Goal: Entertainment & Leisure: Consume media (video, audio)

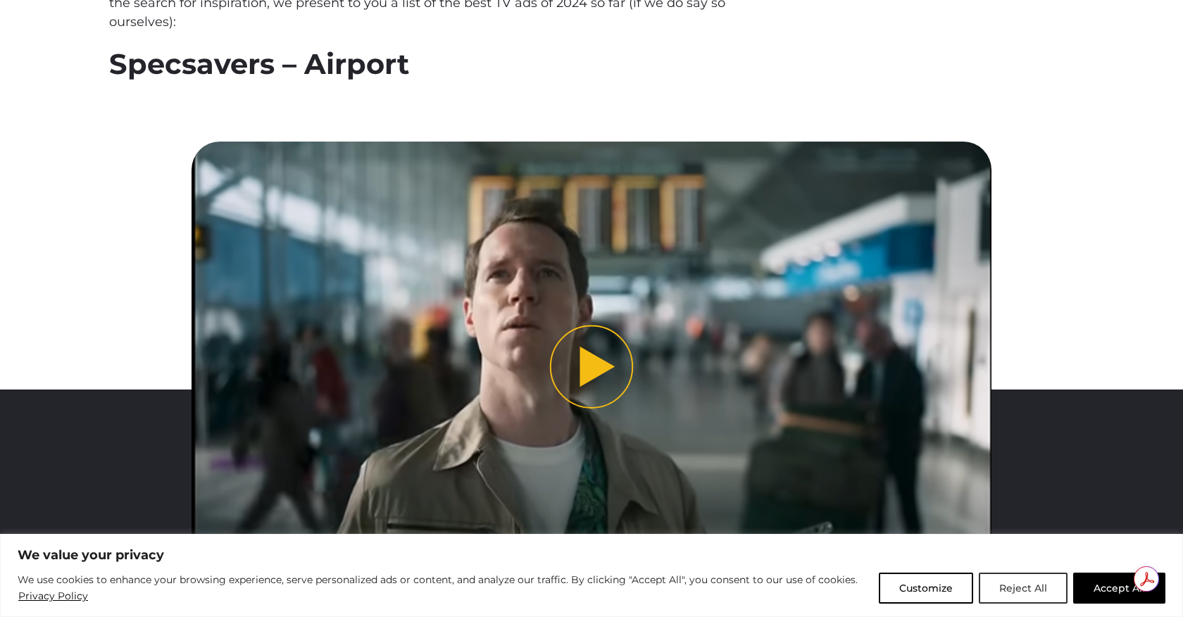
click at [1032, 585] on button "Reject All" at bounding box center [1023, 587] width 89 height 31
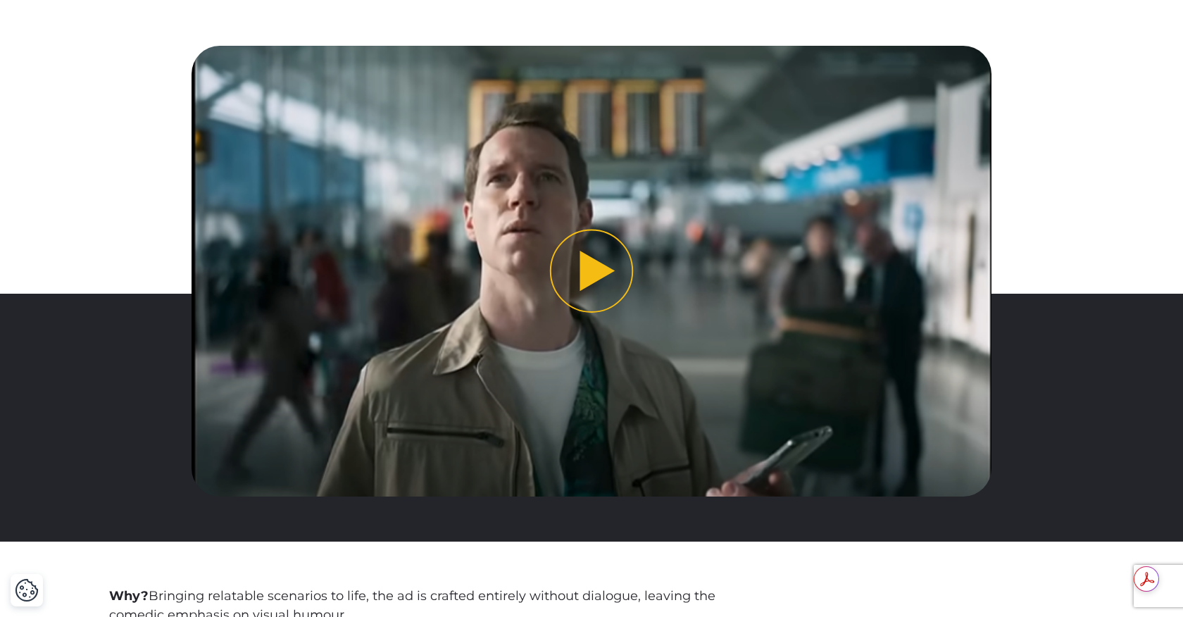
scroll to position [689, 0]
click at [594, 280] on button "Play video" at bounding box center [592, 271] width 801 height 450
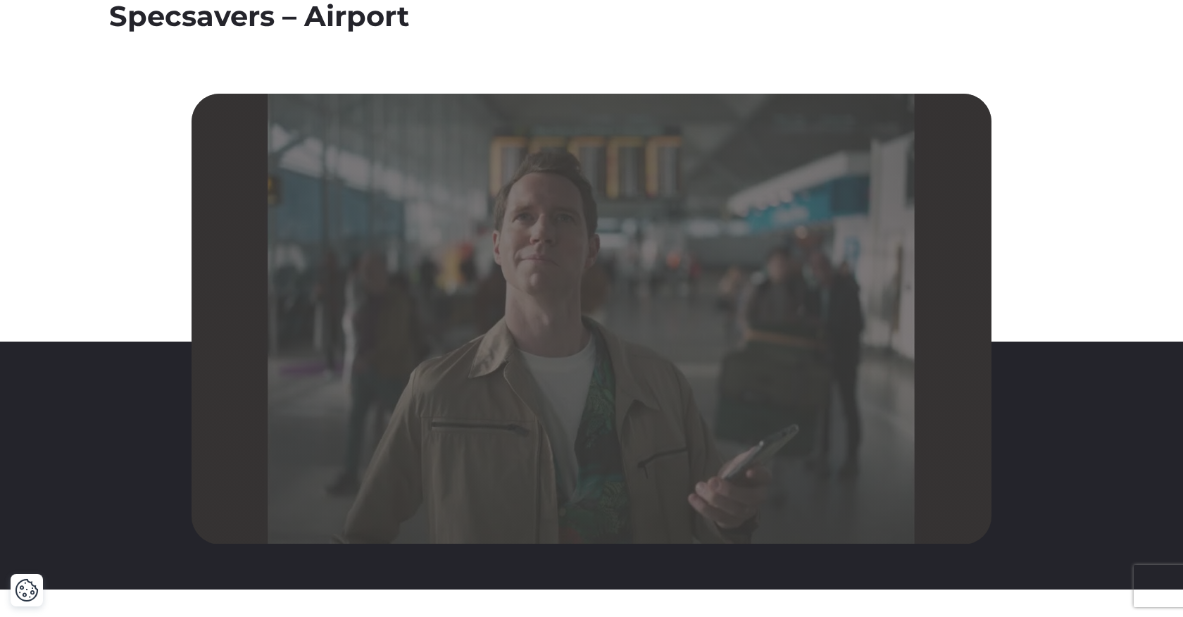
scroll to position [665, 0]
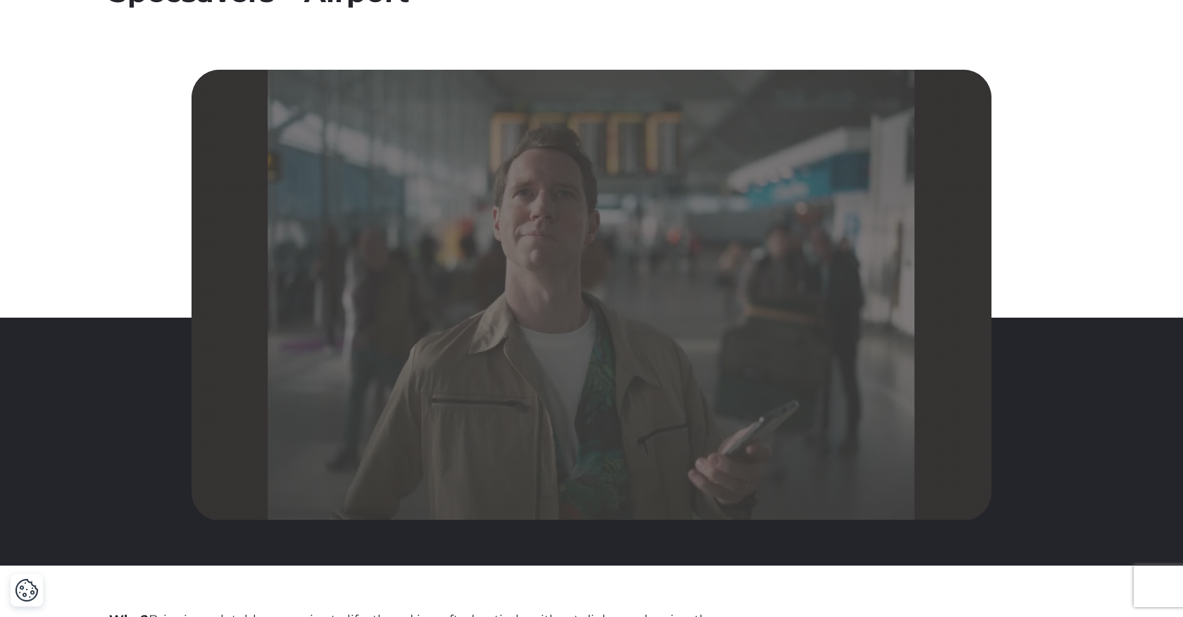
click at [557, 163] on div "Please accept cookies to access this content" at bounding box center [592, 295] width 801 height 450
